Goal: Information Seeking & Learning: Find specific fact

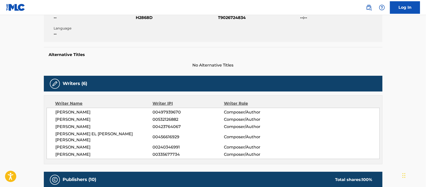
scroll to position [94, 0]
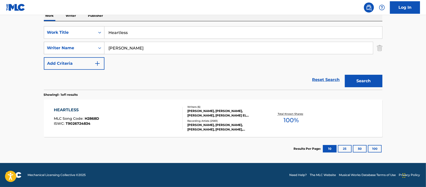
scroll to position [85, 0]
drag, startPoint x: 111, startPoint y: 45, endPoint x: 92, endPoint y: 45, distance: 19.3
click at [92, 45] on div "SearchWithCriteria3bdc1c68-9718-46d0-90c9-ca65668b3eb7 Writer Name [PERSON_NAME]" at bounding box center [213, 48] width 339 height 13
paste input "[PERSON_NAME]"
type input "[PERSON_NAME]"
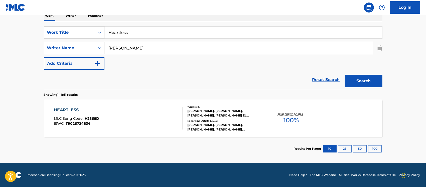
click at [73, 35] on div "SearchWithCriteria6cf5ab3e-1a3d-4f3a-a749-f7a4efa9208b Work Title Heartless" at bounding box center [213, 32] width 339 height 13
paste input "ven Is A Place On Earth"
type input "Heaven Is A Place On Earth"
click at [363, 83] on button "Search" at bounding box center [364, 81] width 38 height 13
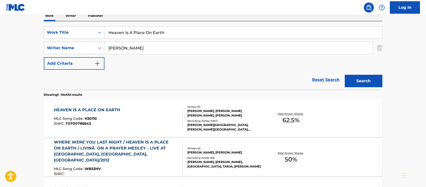
click at [155, 114] on div "HEAVEN IS A PLACE ON EARTH MLC Song Code : H30110 ISWC : T0700785643" at bounding box center [118, 118] width 129 height 23
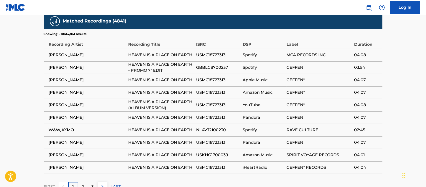
scroll to position [453, 0]
